Goal: Check status: Check status

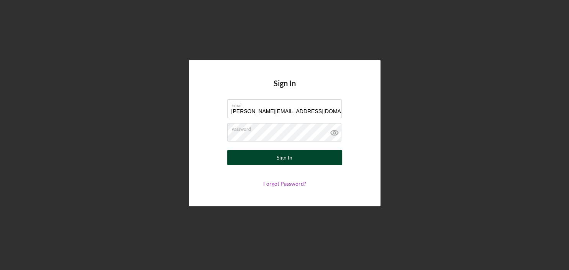
type input "[PERSON_NAME][EMAIL_ADDRESS][DOMAIN_NAME]"
click at [285, 158] on div "Sign In" at bounding box center [285, 157] width 16 height 15
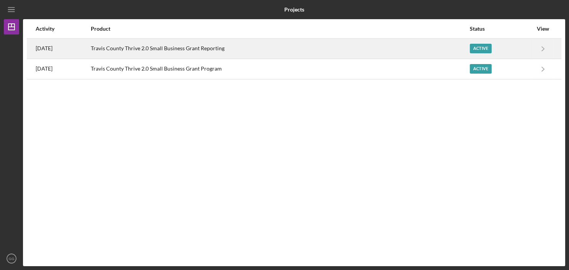
click at [117, 46] on div "Travis County Thrive 2.0 Small Business Grant Reporting" at bounding box center [280, 48] width 378 height 19
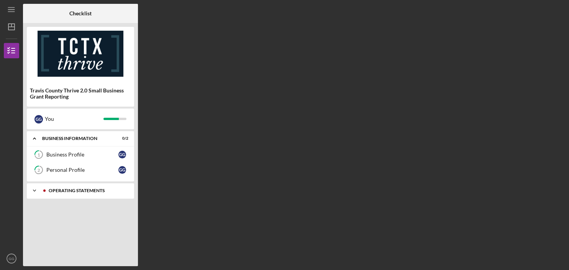
click at [32, 191] on icon "Icon/Expander" at bounding box center [34, 190] width 15 height 15
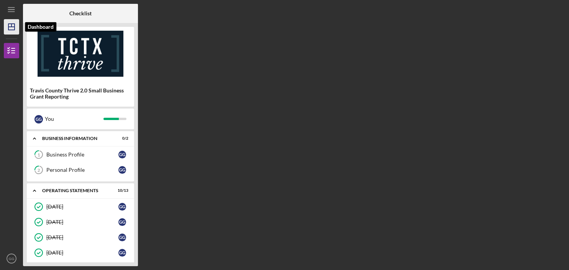
click at [11, 26] on icon "Icon/Dashboard" at bounding box center [11, 26] width 19 height 19
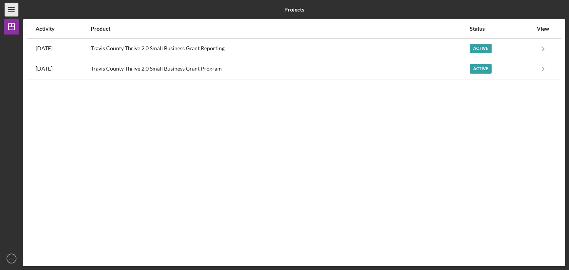
click at [10, 12] on icon "Icon/Menu" at bounding box center [11, 9] width 17 height 17
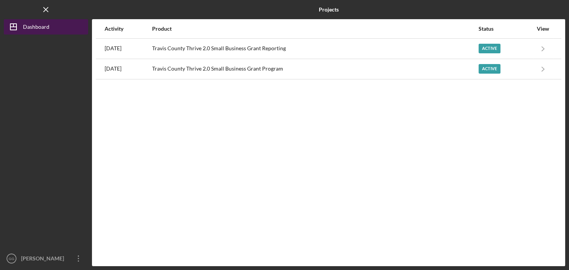
click at [15, 28] on icon "Icon/Dashboard" at bounding box center [13, 26] width 19 height 19
click at [44, 11] on line "button" at bounding box center [46, 9] width 4 height 4
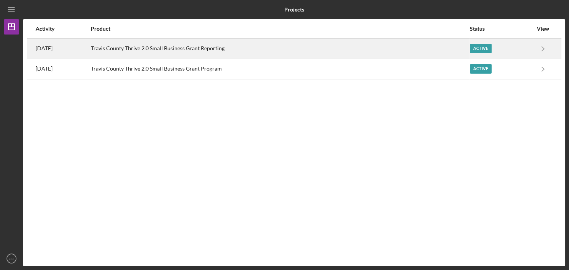
click at [142, 50] on div "Travis County Thrive 2.0 Small Business Grant Reporting" at bounding box center [280, 48] width 378 height 19
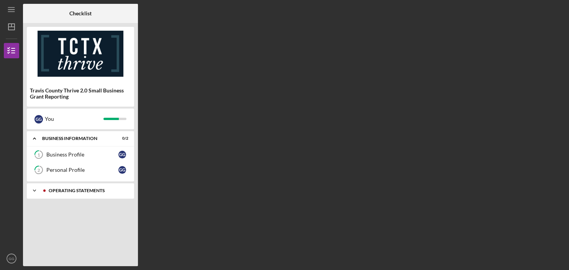
click at [34, 192] on icon "Icon/Expander" at bounding box center [34, 190] width 15 height 15
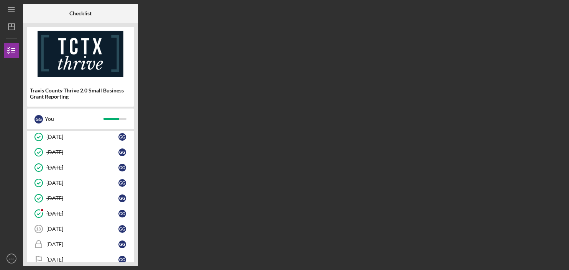
scroll to position [141, 0]
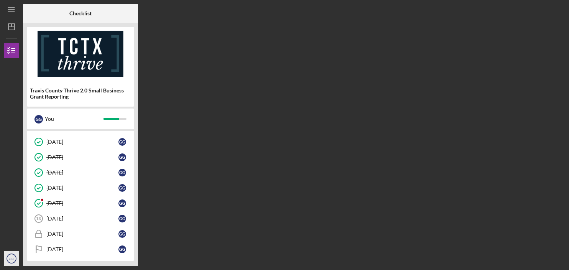
click at [8, 258] on icon "GG" at bounding box center [11, 258] width 15 height 19
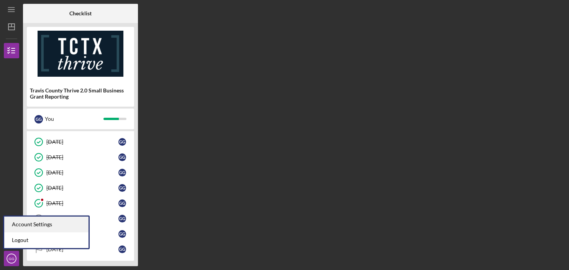
click at [31, 222] on div "Account Settings" at bounding box center [46, 225] width 84 height 16
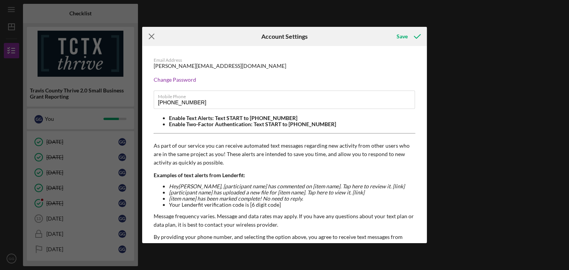
click at [153, 35] on line at bounding box center [151, 36] width 5 height 5
